Goal: Transaction & Acquisition: Book appointment/travel/reservation

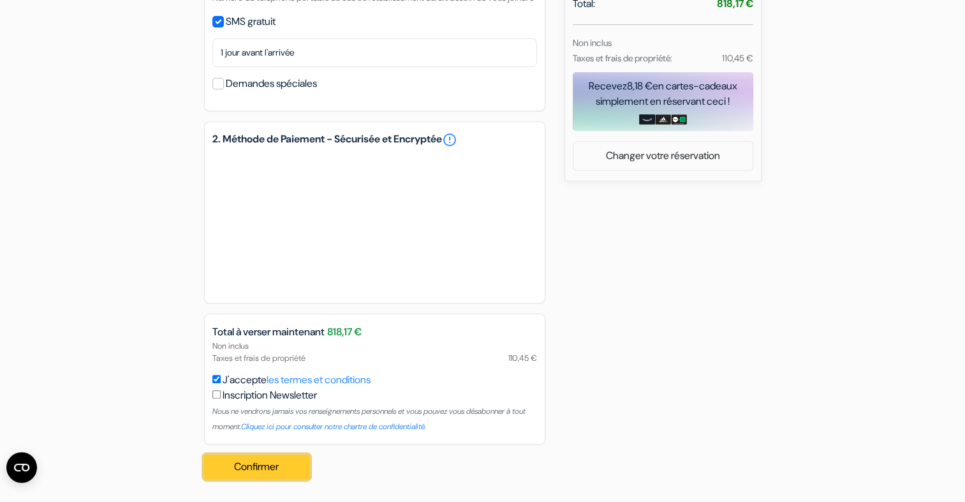
click at [266, 463] on button "Confirmer Loading..." at bounding box center [257, 466] width 106 height 24
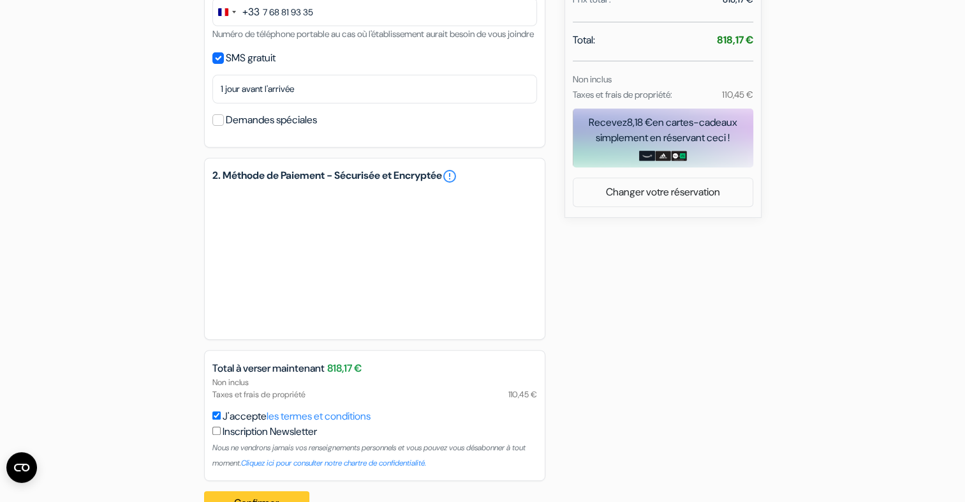
scroll to position [509, 0]
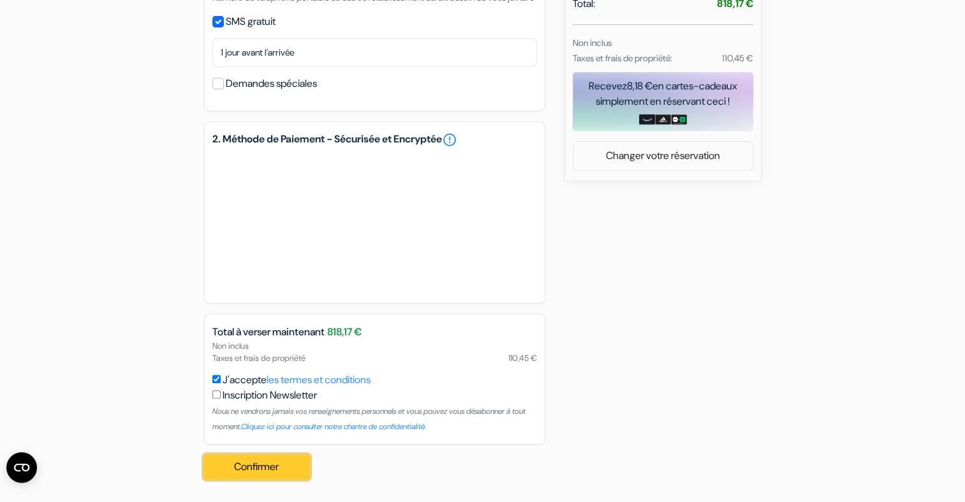
click at [268, 470] on button "Confirmer Loading..." at bounding box center [257, 466] width 106 height 24
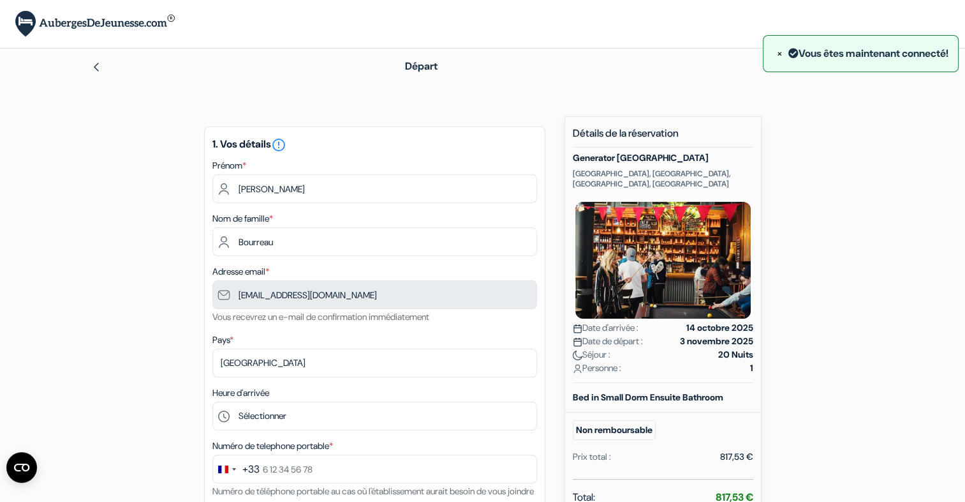
click at [100, 68] on img at bounding box center [96, 67] width 10 height 10
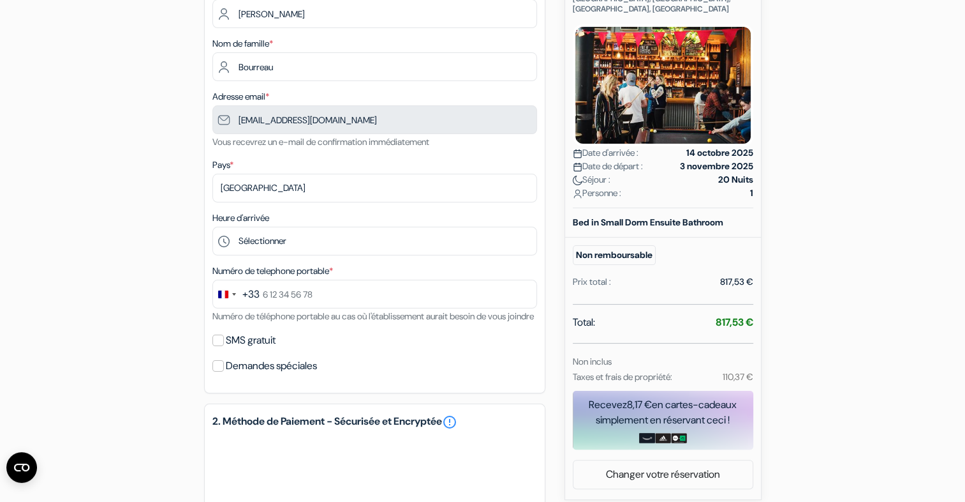
scroll to position [174, 0]
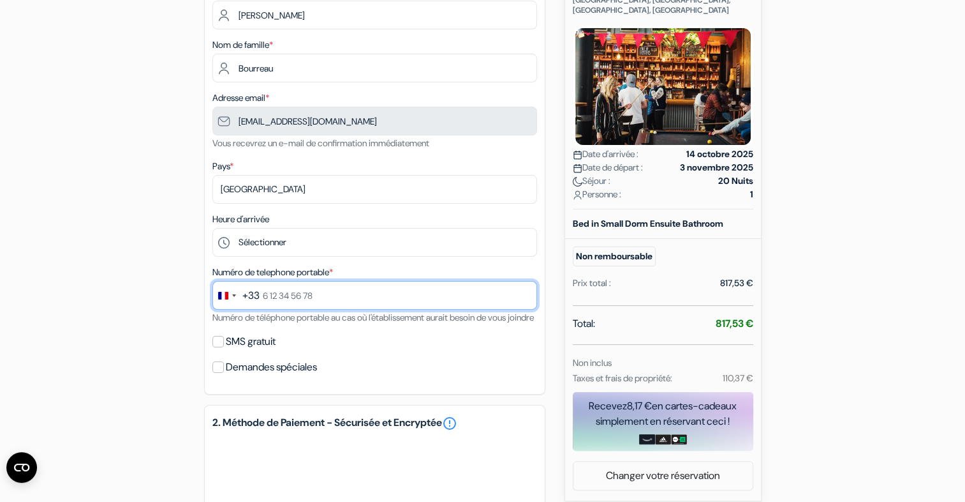
click at [362, 290] on input "text" at bounding box center [374, 295] width 325 height 29
type input "7 68 81 93 35"
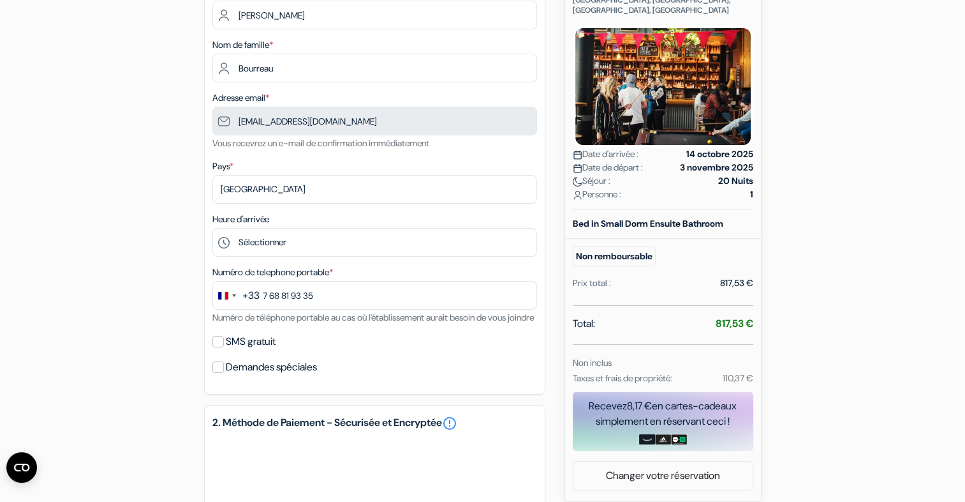
click at [225, 350] on div "SMS gratuit" at bounding box center [374, 341] width 325 height 18
click at [220, 347] on input "SMS gratuit" at bounding box center [217, 341] width 11 height 11
checkbox input "true"
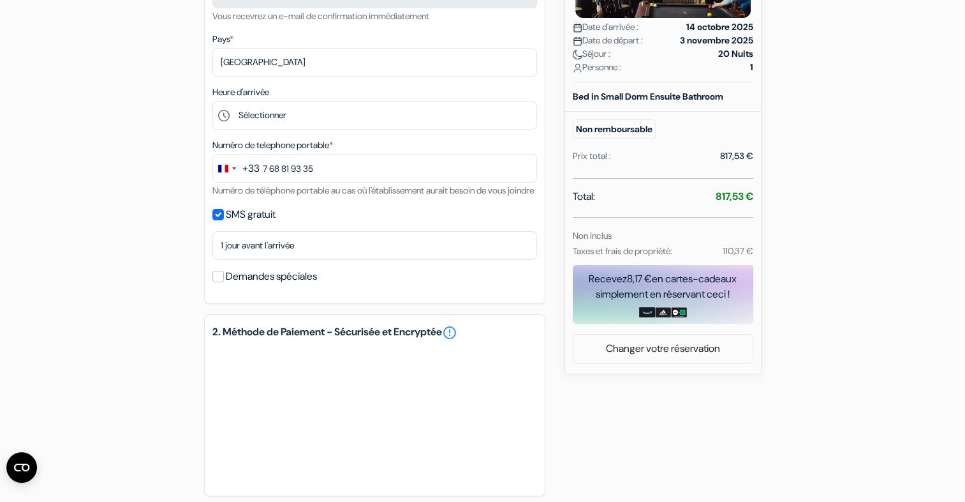
scroll to position [463, 0]
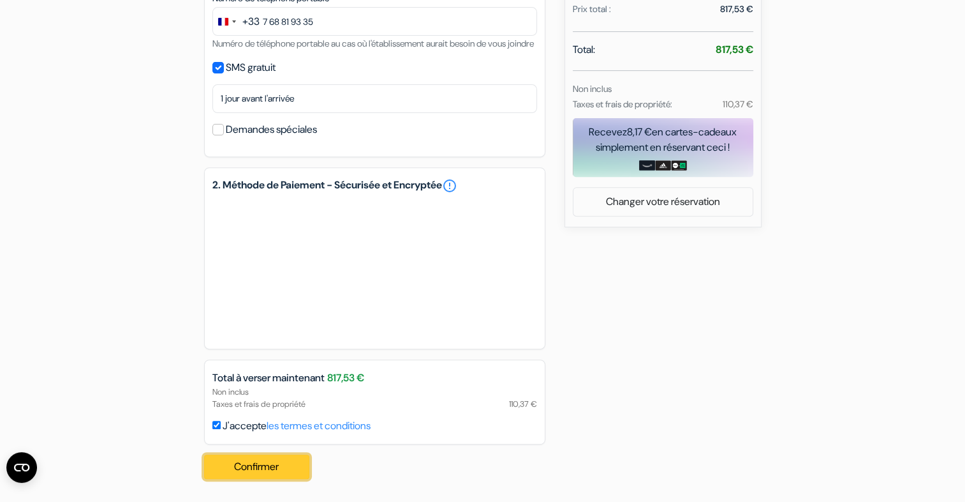
click at [250, 459] on button "Confirmer Loading..." at bounding box center [257, 466] width 106 height 24
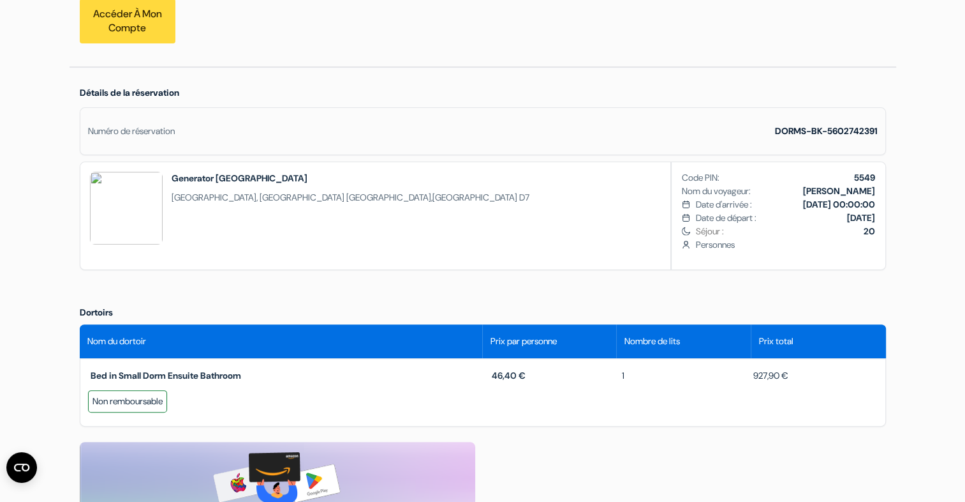
scroll to position [311, 0]
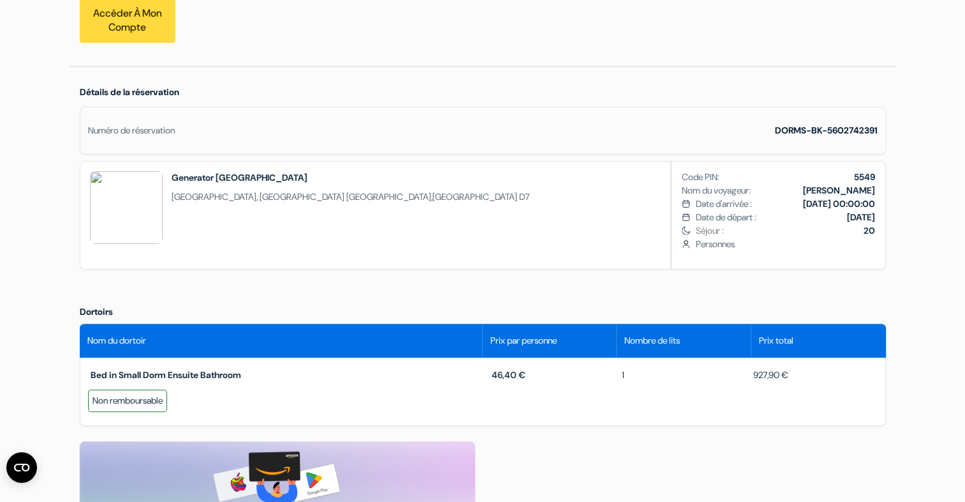
click at [553, 135] on div "Numéro de réservation DORMS-BK-5602742391" at bounding box center [483, 131] width 807 height 48
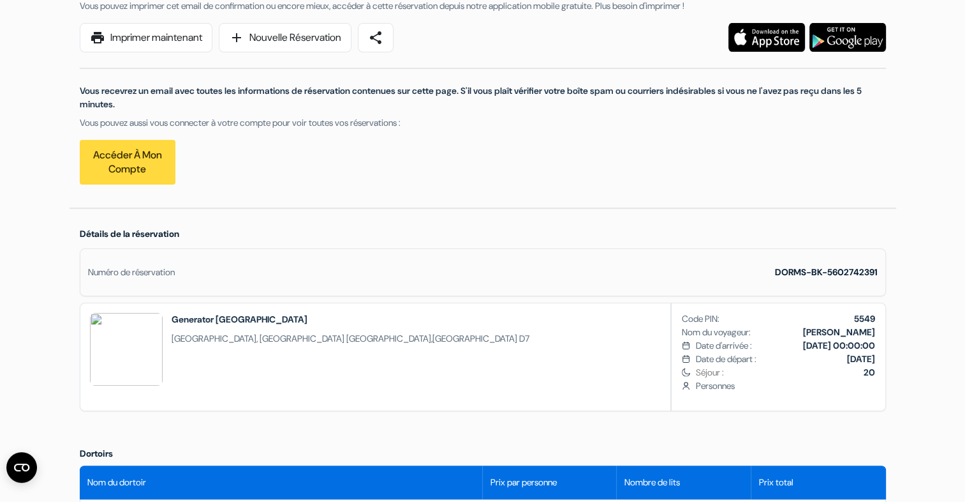
scroll to position [0, 0]
